Goal: Task Accomplishment & Management: Manage account settings

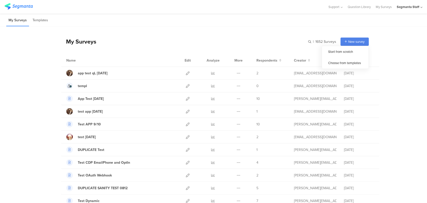
click at [357, 43] on span "New survey" at bounding box center [357, 41] width 16 height 5
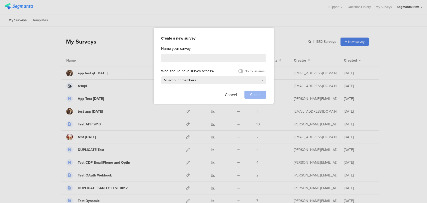
drag, startPoint x: 357, startPoint y: 52, endPoint x: 356, endPoint y: 55, distance: 3.0
click at [357, 54] on div at bounding box center [213, 101] width 427 height 203
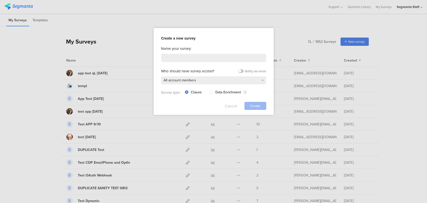
click at [226, 107] on button "Cancel" at bounding box center [231, 106] width 12 height 8
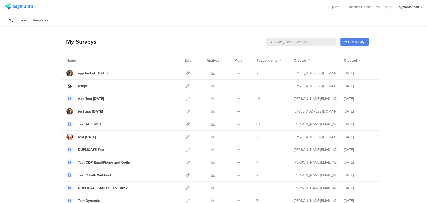
click at [305, 40] on input "text" at bounding box center [301, 42] width 70 height 8
click at [418, 7] on div "Segmanta Staff" at bounding box center [408, 7] width 23 height 5
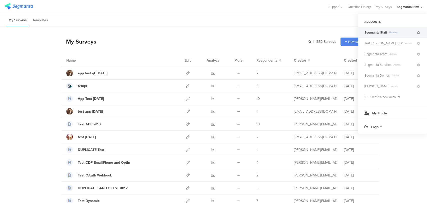
click at [417, 32] on icon at bounding box center [418, 32] width 3 height 3
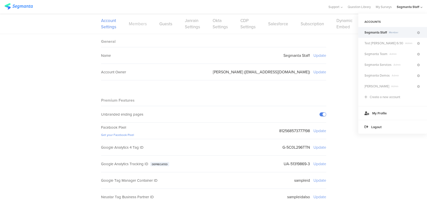
click at [134, 25] on link "Members" at bounding box center [138, 24] width 18 height 6
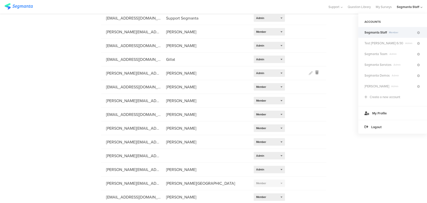
scroll to position [118, 0]
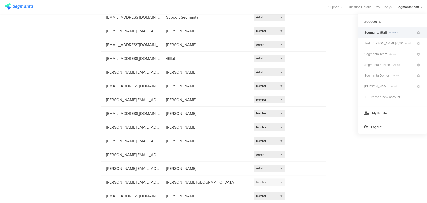
click at [421, 7] on div "Segmanta Staff" at bounding box center [410, 7] width 26 height 14
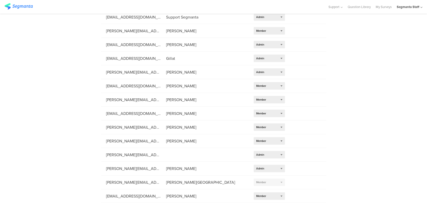
click at [419, 7] on div "Segmanta Staff" at bounding box center [408, 7] width 23 height 5
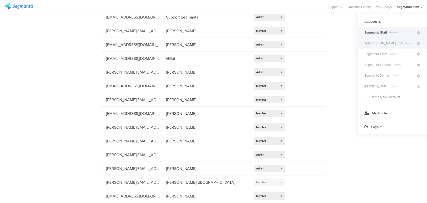
click at [387, 47] on div "Test Nevin 6/30 Admin" at bounding box center [393, 43] width 69 height 11
click at [382, 46] on div "Test Nevin 6/30 Admin" at bounding box center [393, 43] width 69 height 11
click at [376, 42] on span "Test Nevin 6/30" at bounding box center [384, 43] width 39 height 5
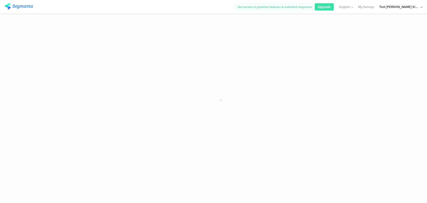
click at [411, 42] on sg-loader-overlay at bounding box center [213, 101] width 427 height 203
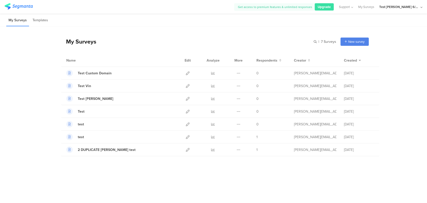
click at [423, 6] on div "Get access to premium features & unlimited responses Upgrade Support Help Cente…" at bounding box center [213, 7] width 427 height 14
click at [421, 9] on icon at bounding box center [422, 8] width 2 height 4
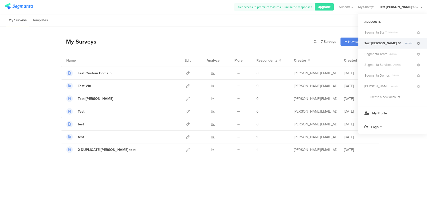
click at [419, 43] on icon at bounding box center [418, 43] width 3 height 3
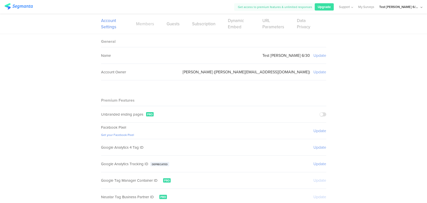
click at [146, 21] on link "Members" at bounding box center [145, 24] width 18 height 6
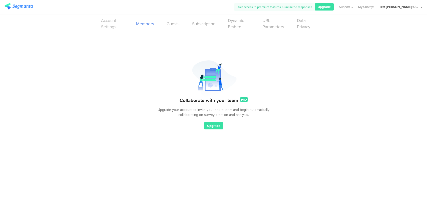
click at [107, 25] on link "Account Settings" at bounding box center [112, 24] width 23 height 13
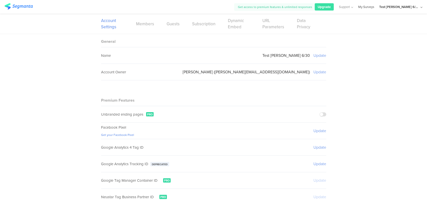
click at [375, 10] on link "My Surveys" at bounding box center [367, 7] width 16 height 14
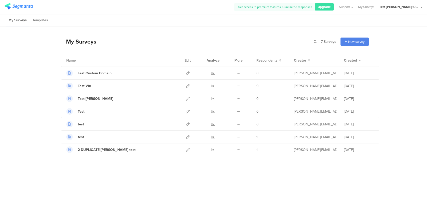
click at [413, 9] on div "Test Nevin 6/30" at bounding box center [400, 7] width 40 height 5
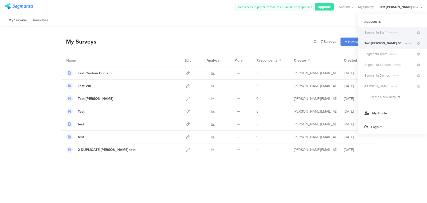
click at [388, 31] on span "Member" at bounding box center [402, 33] width 30 height 4
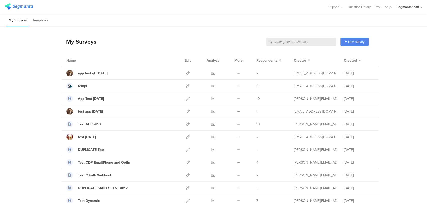
click at [313, 40] on input "text" at bounding box center [301, 42] width 70 height 8
click at [186, 123] on icon at bounding box center [188, 124] width 4 height 4
